Goal: Information Seeking & Learning: Check status

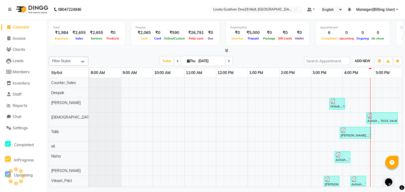
click at [365, 60] on span "ADD NEW" at bounding box center [363, 61] width 16 height 4
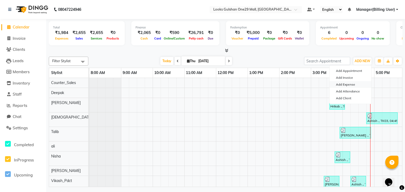
click at [357, 87] on link "Add Expense" at bounding box center [351, 84] width 42 height 7
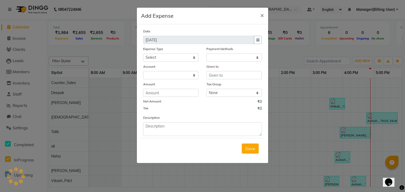
select select "1"
select select "7457"
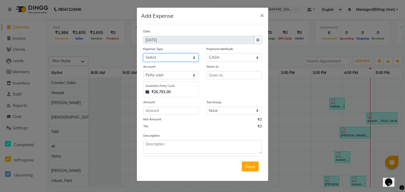
click at [187, 60] on select "Select Bank Deposit Blinkit Cash Handover CLIENT Client ordered food Client Ref…" at bounding box center [170, 58] width 55 height 8
select select "23704"
click at [143, 54] on select "Select Bank Deposit Blinkit Cash Handover CLIENT Client ordered food Client Ref…" at bounding box center [170, 58] width 55 height 8
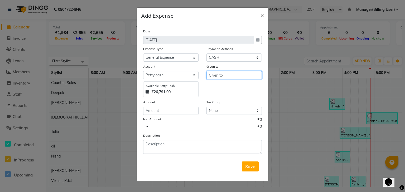
click at [215, 76] on input "text" at bounding box center [234, 75] width 55 height 8
type input "Manager(Billing User)"
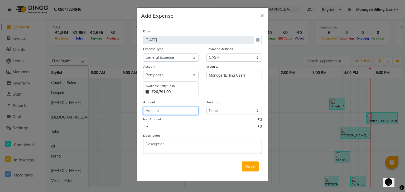
click at [162, 114] on input "number" at bounding box center [170, 111] width 55 height 8
type input "3140"
click at [177, 133] on div "Date [DATE] Expense Type Select Bank Deposit Blinkit Cash Handover CLIENT Clien…" at bounding box center [202, 92] width 119 height 126
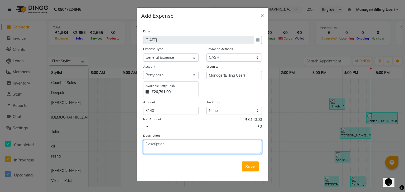
click at [168, 148] on textarea at bounding box center [202, 147] width 119 height 14
click at [154, 146] on textarea "Daily Essential items" at bounding box center [202, 147] width 119 height 14
click at [208, 145] on textarea "Daily salon Essential items" at bounding box center [202, 147] width 119 height 14
type textarea "Daily salon Essential items"
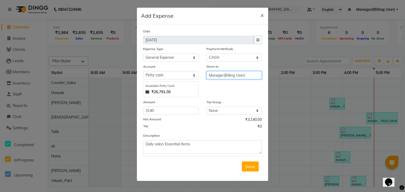
click at [239, 78] on input "Manager(Billing User)" at bounding box center [234, 75] width 55 height 8
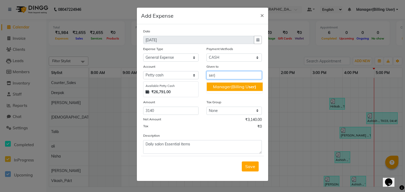
click at [239, 78] on input "ser)" at bounding box center [234, 75] width 55 height 8
type input "s"
click at [237, 90] on button "Mashel" at bounding box center [228, 87] width 42 height 8
type input "Mashel"
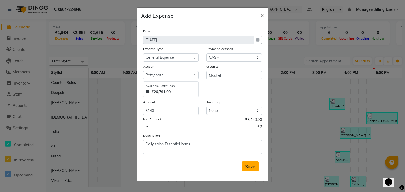
click at [255, 168] on span "Save" at bounding box center [250, 166] width 10 height 5
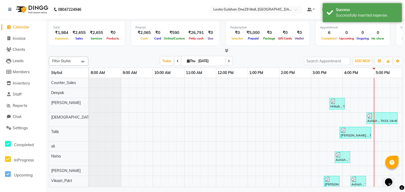
click at [59, 36] on div "Expenses" at bounding box center [61, 39] width 17 height 6
click at [15, 116] on span "Chat" at bounding box center [17, 116] width 9 height 5
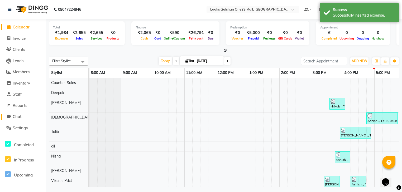
select select "100"
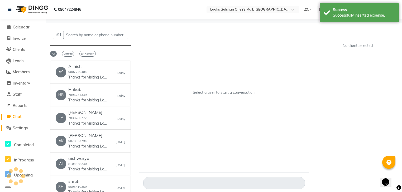
click at [19, 127] on span "Settings" at bounding box center [20, 128] width 15 height 5
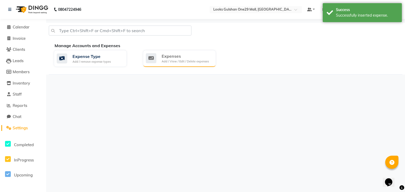
click at [188, 58] on div "Expenses" at bounding box center [185, 56] width 47 height 6
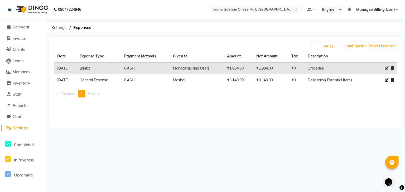
click at [388, 80] on icon at bounding box center [387, 80] width 4 height 4
select select "23704"
select select "1"
select select "7457"
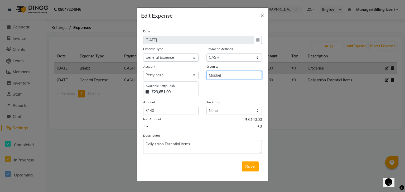
click at [217, 76] on input "Mashel" at bounding box center [234, 75] width 55 height 8
drag, startPoint x: 232, startPoint y: 77, endPoint x: 225, endPoint y: 77, distance: 7.7
click at [225, 77] on input "Mashel" at bounding box center [234, 75] width 55 height 8
drag, startPoint x: 225, startPoint y: 77, endPoint x: 198, endPoint y: 78, distance: 26.7
click at [198, 78] on div "Account Select [PERSON_NAME] cash Default account Available [PERSON_NAME] Cash …" at bounding box center [202, 81] width 127 height 34
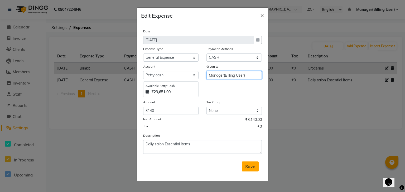
type input "Manager(Billing User)"
click at [257, 172] on button "Save" at bounding box center [250, 167] width 17 height 10
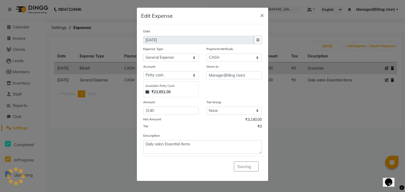
click at [256, 168] on div "Saving" at bounding box center [202, 166] width 123 height 21
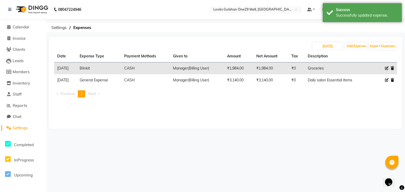
drag, startPoint x: 147, startPoint y: 130, endPoint x: 21, endPoint y: 70, distance: 139.8
click at [143, 126] on main "[DATE] Add Expense Import Expenses Date Expense Type Payment Methods Given to A…" at bounding box center [225, 87] width 359 height 100
click at [20, 82] on span "Inventory" at bounding box center [21, 83] width 17 height 5
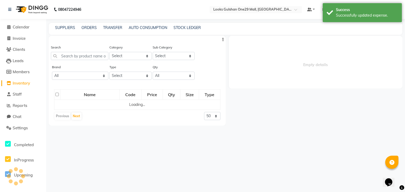
select select
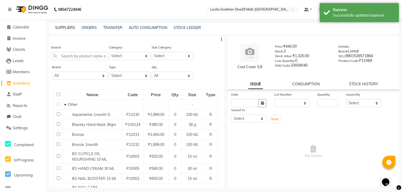
click at [65, 29] on link "SUPPLIERS" at bounding box center [65, 27] width 20 height 5
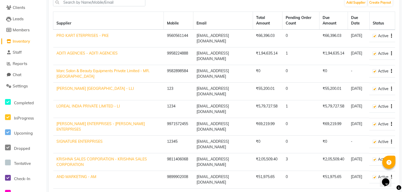
scroll to position [21, 0]
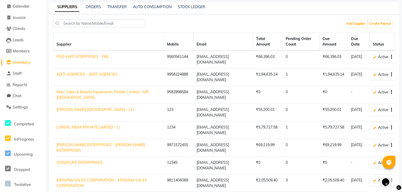
click at [91, 77] on td "ADITI AGENCIES - ADITI AGENCIES" at bounding box center [108, 78] width 111 height 18
click at [107, 76] on link "ADITI AGENCIES - ADITI AGENCIES" at bounding box center [86, 74] width 61 height 5
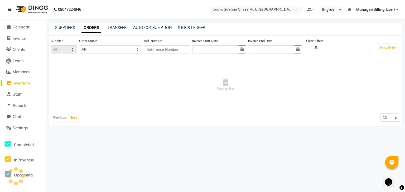
click at [118, 76] on span "Empty list" at bounding box center [226, 85] width 350 height 53
select select "4741"
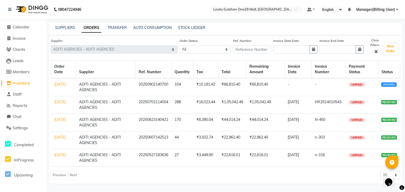
click at [95, 159] on td "ADITI AGENCIES - ADITI AGENCIES" at bounding box center [106, 158] width 60 height 18
click at [113, 160] on td "ADITI AGENCIES - ADITI AGENCIES" at bounding box center [106, 158] width 60 height 18
click at [139, 162] on td "20250527183636" at bounding box center [154, 158] width 36 height 18
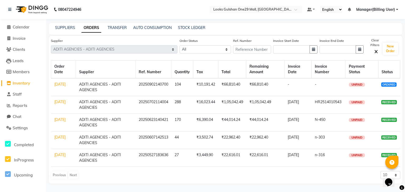
drag, startPoint x: 146, startPoint y: 162, endPoint x: 159, endPoint y: 161, distance: 12.7
click at [151, 161] on td "20250527183636" at bounding box center [154, 158] width 36 height 18
click at [159, 161] on td "20250527183636" at bounding box center [154, 158] width 36 height 18
click at [173, 160] on tr "[DATE] ADITI AGENCIES - ADITI AGENCIES 20250527183636 27 ₹3,449.90 ₹22,616.01 ₹…" at bounding box center [225, 158] width 349 height 18
click at [184, 160] on td "27" at bounding box center [183, 158] width 22 height 18
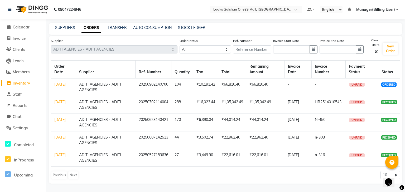
click at [340, 154] on td "n-316" at bounding box center [329, 158] width 34 height 18
click at [188, 50] on select "All ORDERED PARTIAL-RECEIVED RECEIVED CANCELLED RETURNED" at bounding box center [206, 49] width 52 height 8
click at [180, 46] on select "All ORDERED PARTIAL-RECEIVED RECEIVED CANCELLED RETURNED" at bounding box center [206, 49] width 52 height 8
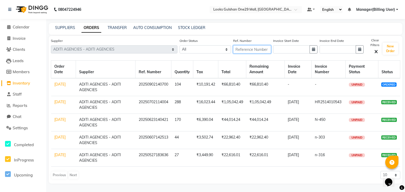
click at [244, 51] on input "text" at bounding box center [252, 49] width 38 height 8
click at [292, 51] on input "text" at bounding box center [291, 49] width 37 height 8
select select "9"
select select "2025"
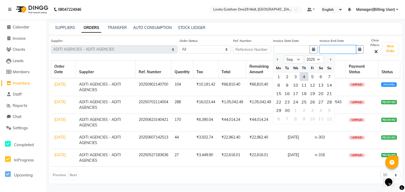
click at [335, 50] on input "text" at bounding box center [338, 49] width 37 height 8
select select "9"
select select "2025"
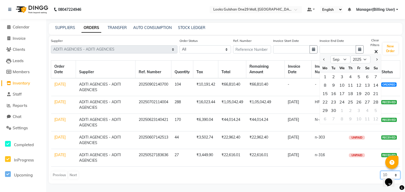
click at [382, 172] on select "10 20 50 100" at bounding box center [391, 175] width 20 height 8
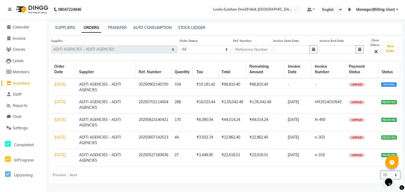
click at [382, 172] on select "10 20 50 100" at bounding box center [391, 175] width 20 height 8
click at [368, 175] on div "Previous Next 10 20 50 100" at bounding box center [226, 175] width 350 height 8
click at [328, 105] on td "HR2514010543" at bounding box center [329, 105] width 34 height 18
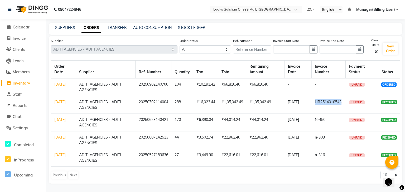
click at [329, 112] on td "HR2514010543" at bounding box center [329, 105] width 34 height 18
click at [321, 72] on th "Invoice Number" at bounding box center [329, 70] width 34 height 18
click at [323, 76] on th "Invoice Number" at bounding box center [329, 70] width 34 height 18
click at [317, 102] on span "HR2514010543" at bounding box center [328, 102] width 27 height 5
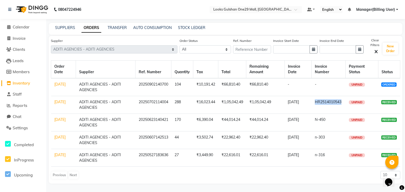
drag, startPoint x: 314, startPoint y: 102, endPoint x: 344, endPoint y: 101, distance: 30.7
click at [344, 101] on td "HR2514010543" at bounding box center [329, 105] width 34 height 18
copy span "HR2514010543"
click at [388, 107] on td "RECEIVED" at bounding box center [389, 105] width 22 height 18
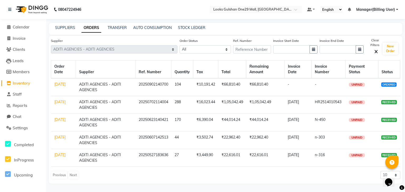
click at [388, 97] on td "RECEIVED" at bounding box center [389, 105] width 22 height 18
click at [377, 41] on label "Clear Filters" at bounding box center [375, 43] width 14 height 10
click at [328, 49] on input "text" at bounding box center [338, 49] width 37 height 8
select select "9"
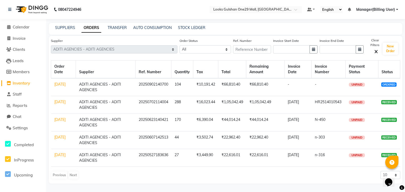
select select "2025"
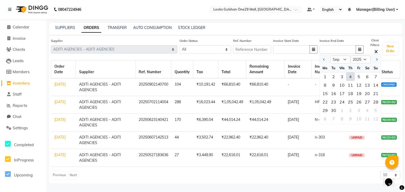
click at [246, 105] on td "₹1,05,042.49" at bounding box center [233, 105] width 28 height 18
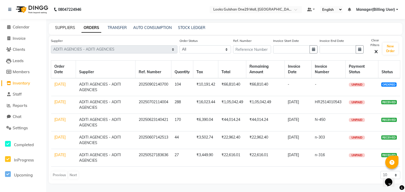
click at [61, 26] on link "SUPPLIERS" at bounding box center [65, 27] width 20 height 5
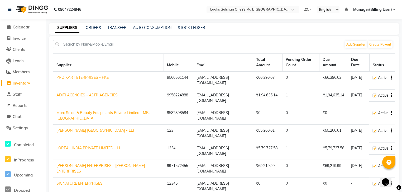
click at [97, 30] on div "ORDERS" at bounding box center [93, 28] width 15 height 6
click at [98, 28] on link "ORDERS" at bounding box center [93, 27] width 15 height 5
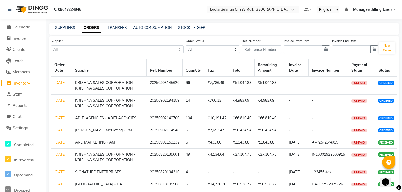
click at [141, 31] on div "SUPPLIERS ORDERS TRANSFER AUTO CONSUMPTION STOCK LEDGER" at bounding box center [224, 29] width 351 height 12
click at [151, 26] on link "AUTO CONSUMPTION" at bounding box center [152, 27] width 39 height 5
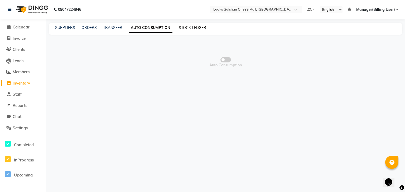
click at [187, 29] on link "STOCK LEDGER" at bounding box center [192, 27] width 27 height 5
select select "all"
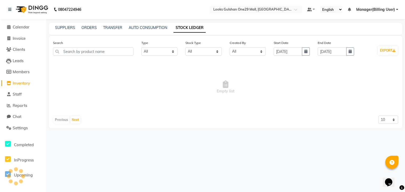
click at [187, 29] on link "STOCK LEDGER" at bounding box center [190, 28] width 32 height 10
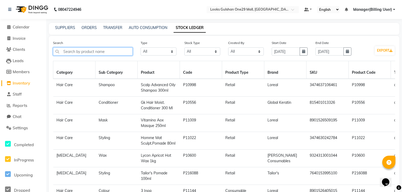
click at [107, 50] on input "text" at bounding box center [93, 52] width 80 height 8
paste input "HR2514010543"
type input "HR2514010543"
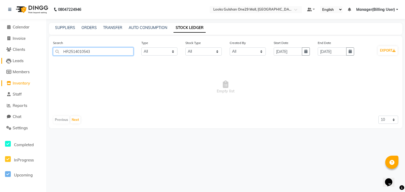
drag, startPoint x: 117, startPoint y: 51, endPoint x: 23, endPoint y: 58, distance: 94.4
click at [34, 60] on app-home "08047224946 Select Location × Looks Gulshan One29 Mall, Noida Default Panel My …" at bounding box center [202, 68] width 405 height 136
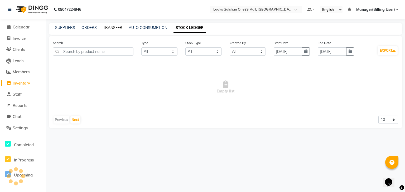
click at [117, 26] on link "TRANSFER" at bounding box center [112, 27] width 19 height 5
select select "sender"
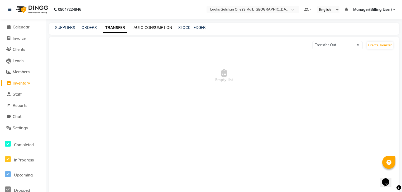
click at [151, 30] on link "AUTO CONSUMPTION" at bounding box center [153, 27] width 39 height 5
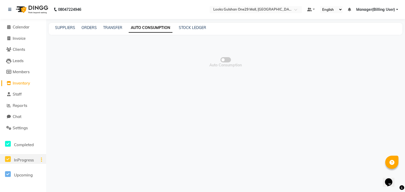
click at [29, 162] on span "InProgress" at bounding box center [24, 160] width 20 height 5
click at [28, 71] on span "Members" at bounding box center [21, 71] width 17 height 5
select select
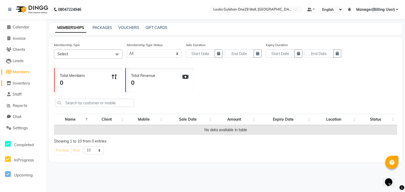
click at [25, 86] on span "Inventory" at bounding box center [21, 83] width 17 height 5
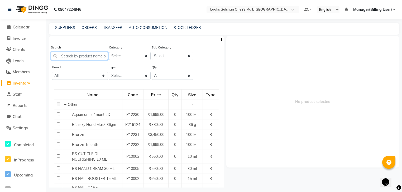
click at [97, 56] on input "text" at bounding box center [79, 56] width 57 height 8
paste input "HR2514010543"
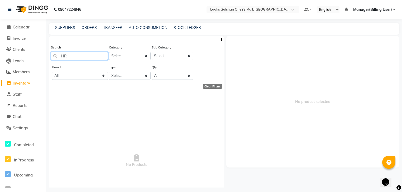
type input "H"
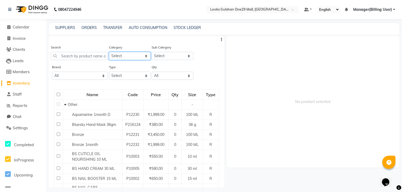
click at [123, 53] on select "Select Skin Personal Care Hair Threading Loreal Bio Top Cons. Bio Top Retail Co…" at bounding box center [130, 56] width 42 height 8
click at [90, 63] on div "Search" at bounding box center [79, 55] width 57 height 20
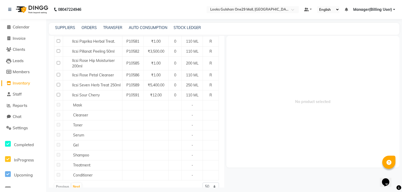
scroll to position [492, 0]
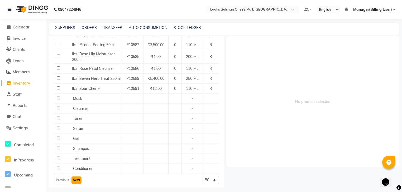
click at [78, 180] on button "Next" at bounding box center [77, 180] width 10 height 7
